Goal: Task Accomplishment & Management: Manage account settings

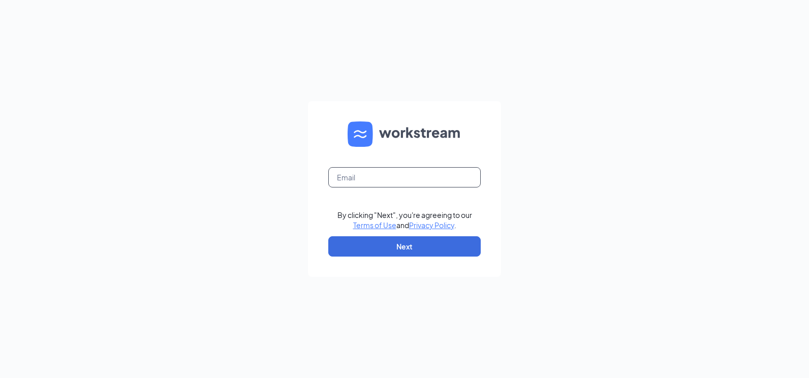
drag, startPoint x: 367, startPoint y: 177, endPoint x: 368, endPoint y: 183, distance: 5.7
click at [367, 177] on input "text" at bounding box center [404, 177] width 152 height 20
type input "[PERSON_NAME][EMAIL_ADDRESS][DOMAIN_NAME]"
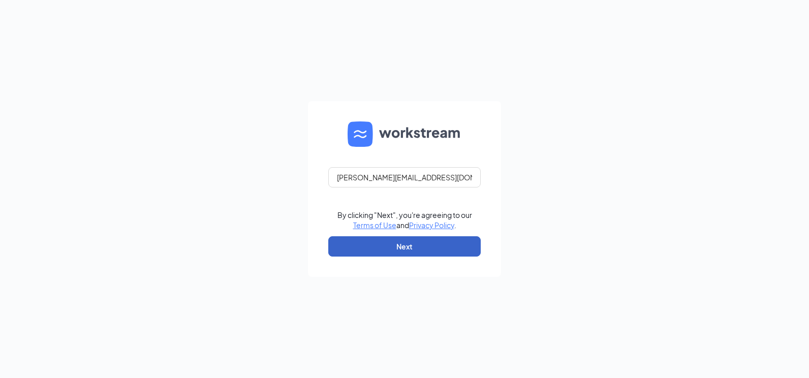
click at [377, 245] on button "Next" at bounding box center [404, 246] width 152 height 20
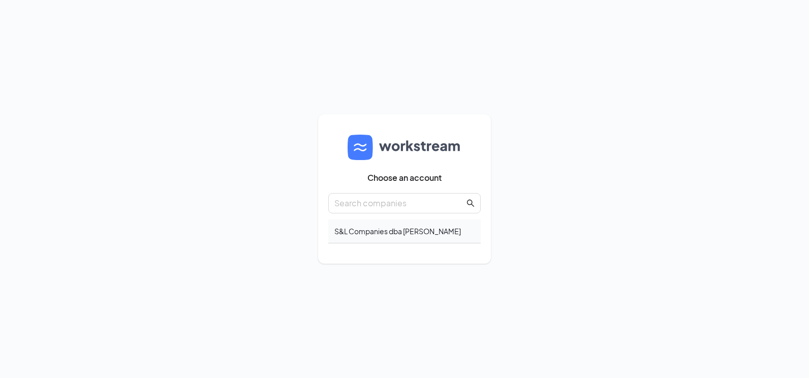
click at [465, 233] on div "S&L Companies dba Culver's" at bounding box center [404, 232] width 152 height 24
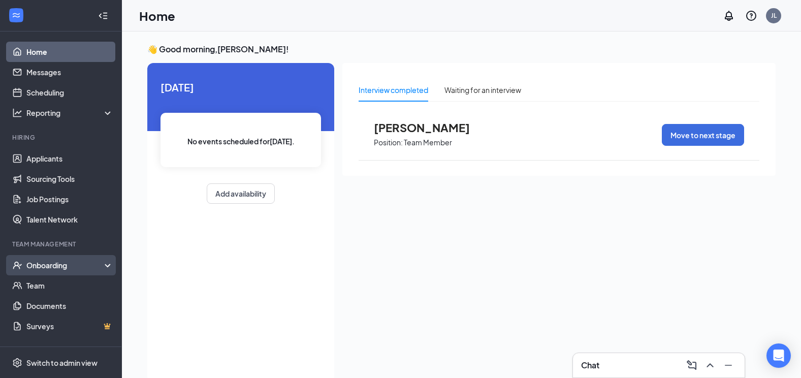
click at [87, 267] on div "Onboarding" at bounding box center [65, 265] width 78 height 10
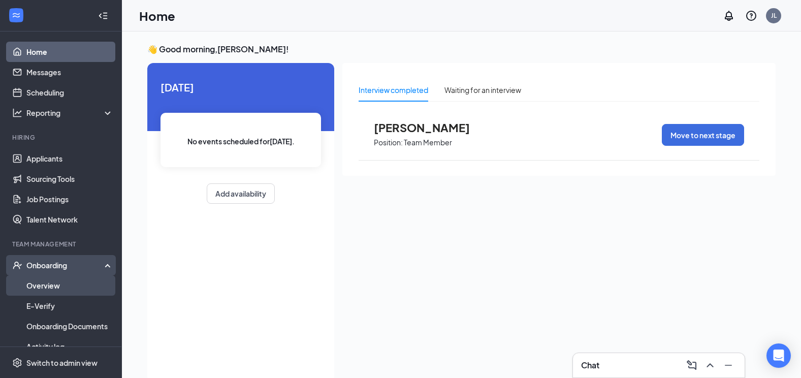
click at [80, 288] on link "Overview" at bounding box center [69, 285] width 87 height 20
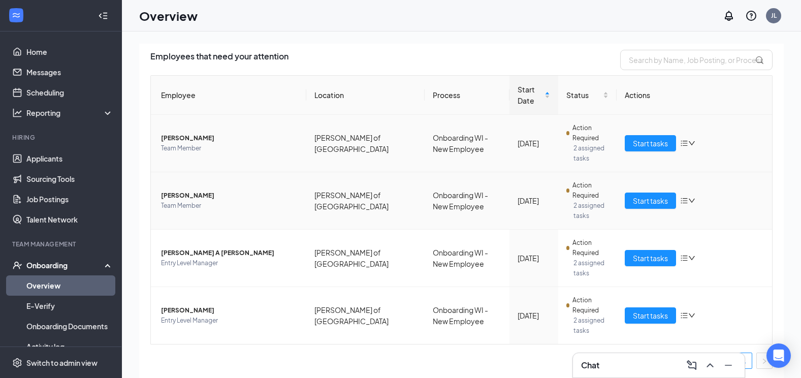
scroll to position [69, 0]
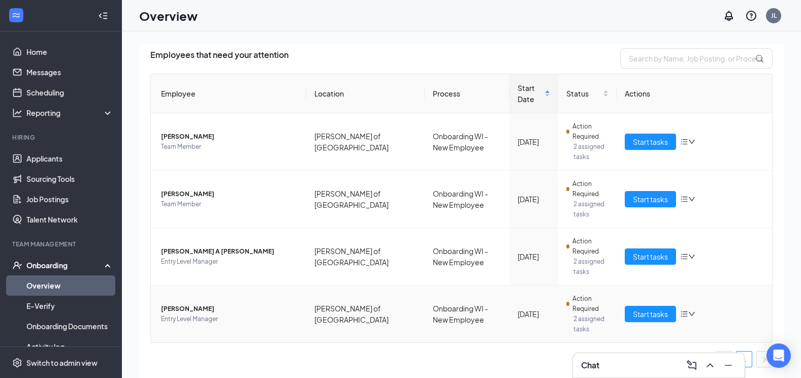
drag, startPoint x: 220, startPoint y: 304, endPoint x: 183, endPoint y: 305, distance: 36.1
click at [183, 305] on span "NICOLE FORBES" at bounding box center [229, 309] width 137 height 10
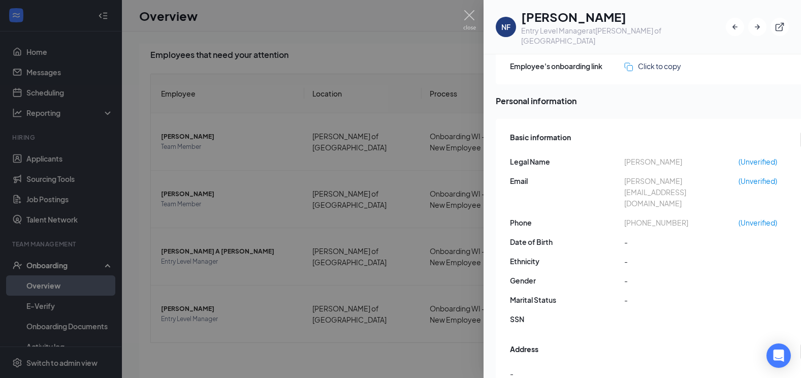
scroll to position [102, 0]
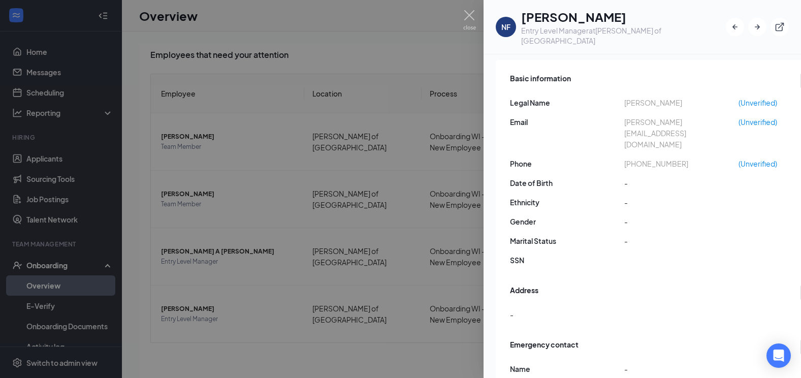
click at [350, 215] on div at bounding box center [400, 189] width 801 height 378
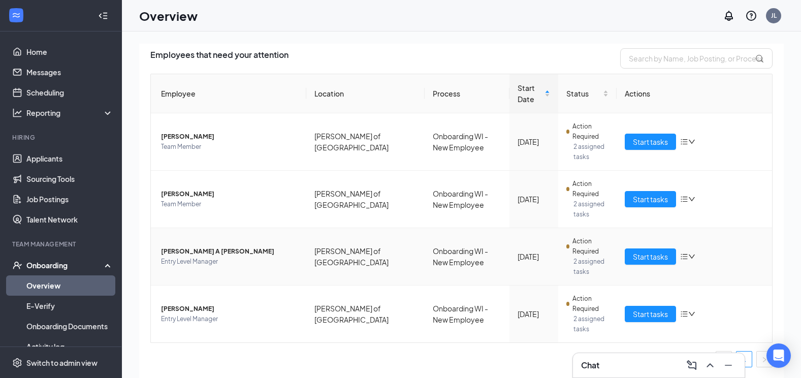
click at [181, 249] on span "Jackson A Axley" at bounding box center [229, 251] width 137 height 10
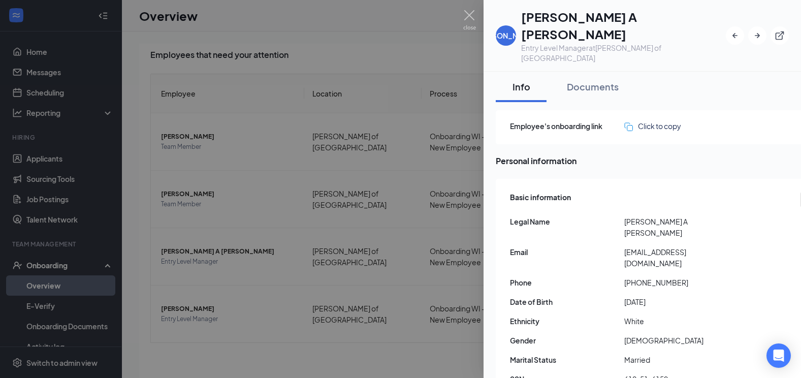
click at [285, 260] on div at bounding box center [400, 189] width 801 height 378
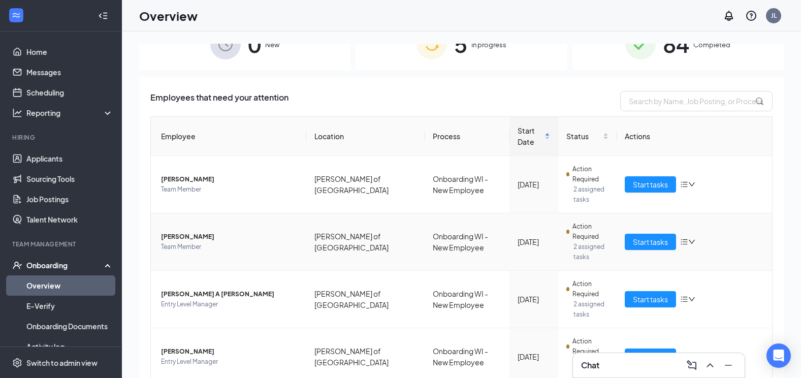
scroll to position [51, 0]
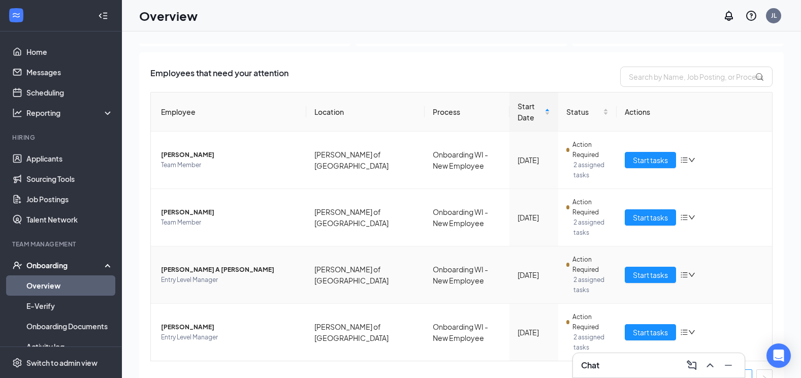
click at [193, 265] on span "Jackson A Axley" at bounding box center [229, 270] width 137 height 10
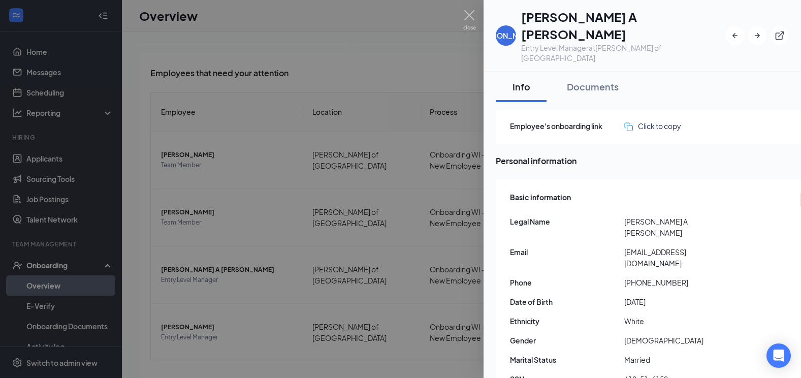
click at [295, 173] on div at bounding box center [400, 189] width 801 height 378
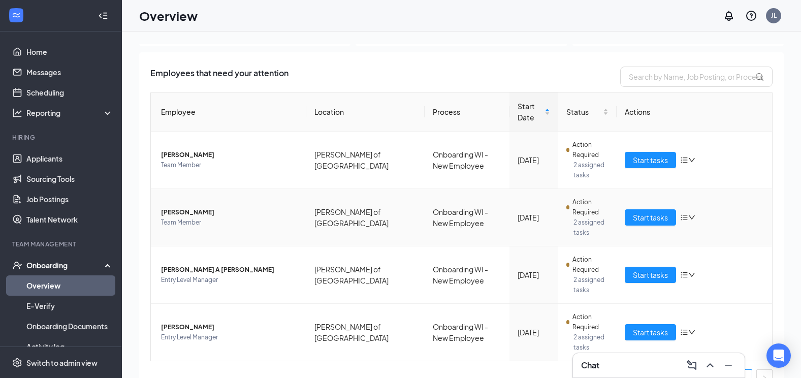
click at [197, 211] on span "Nevarrah Delane" at bounding box center [229, 212] width 137 height 10
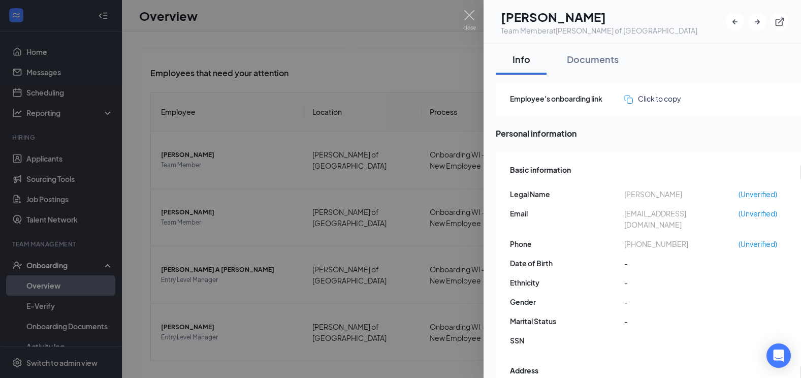
click at [200, 217] on div at bounding box center [400, 189] width 801 height 378
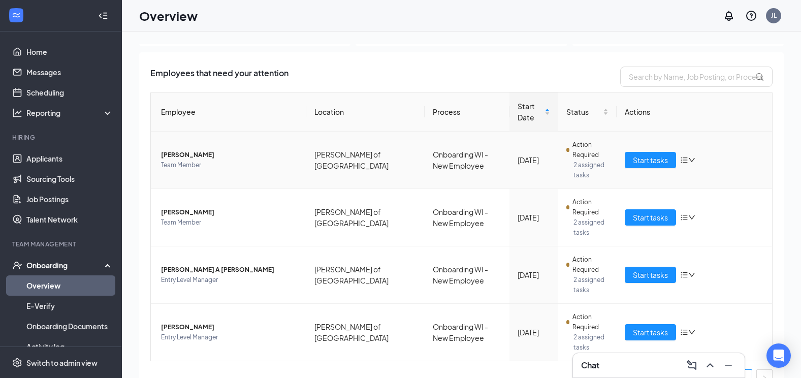
click at [202, 152] on span "Jacob W Calvert" at bounding box center [229, 155] width 137 height 10
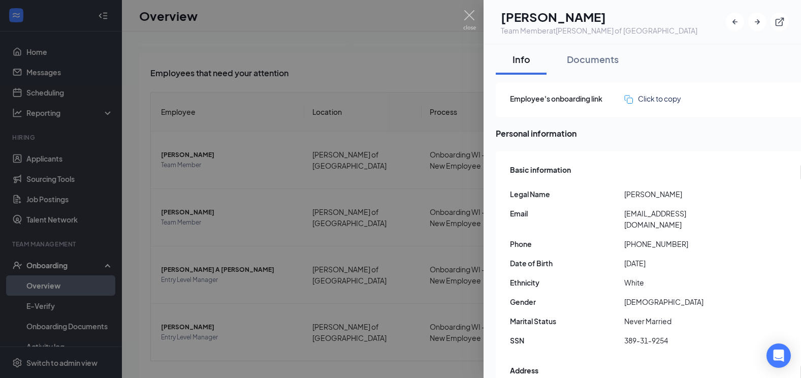
click at [236, 92] on div at bounding box center [400, 189] width 801 height 378
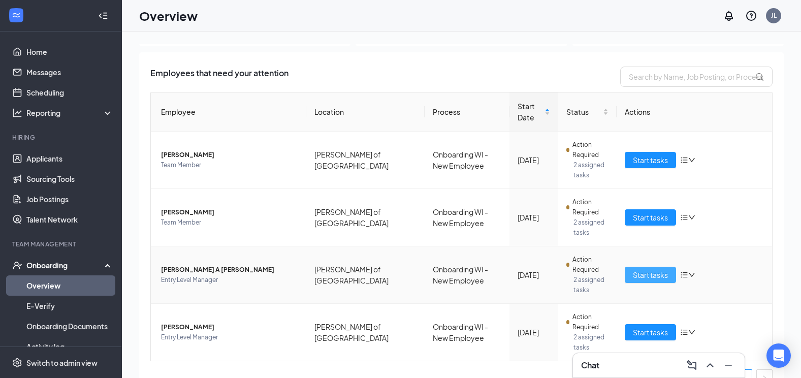
click at [634, 277] on span "Start tasks" at bounding box center [650, 274] width 35 height 11
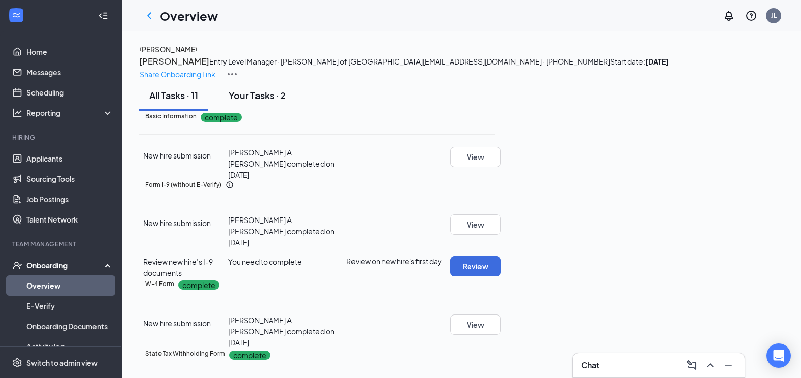
click at [260, 102] on div "Your Tasks · 2" at bounding box center [257, 95] width 57 height 13
